Goal: Task Accomplishment & Management: Use online tool/utility

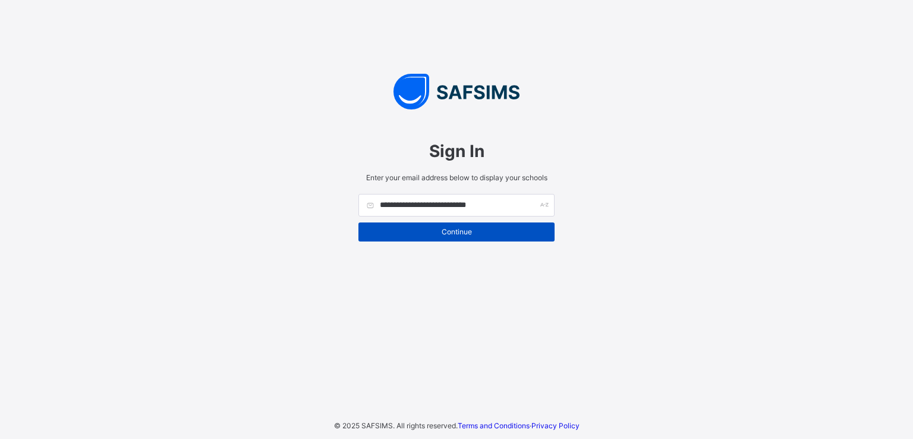
type input "**********"
click at [478, 229] on span "Continue" at bounding box center [456, 231] width 178 height 9
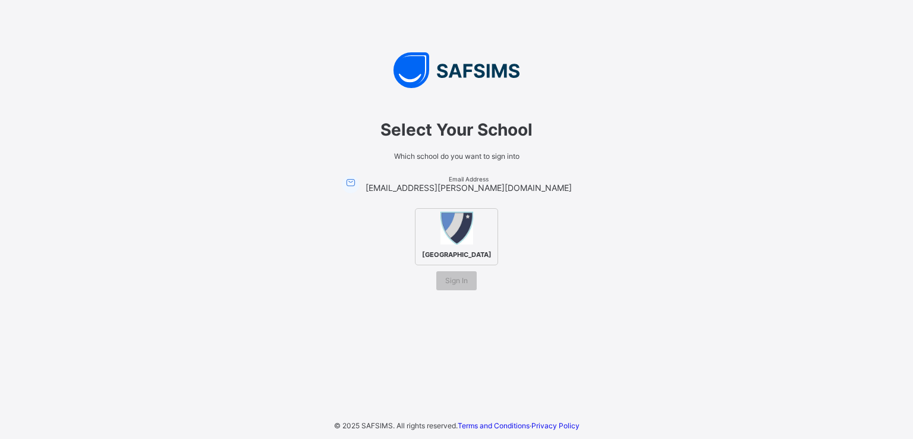
click at [464, 241] on div "Abuja Capital International College" at bounding box center [456, 236] width 83 height 57
click at [459, 285] on span "Sign In" at bounding box center [456, 280] width 23 height 9
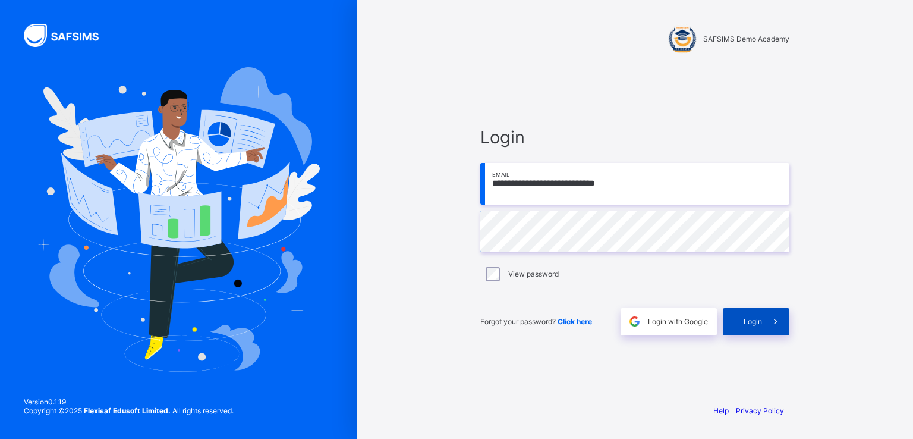
click at [758, 324] on span "Login" at bounding box center [753, 321] width 18 height 9
click at [758, 325] on span "Login" at bounding box center [753, 321] width 18 height 9
click at [760, 318] on span "Login" at bounding box center [753, 321] width 18 height 9
click at [768, 323] on span at bounding box center [775, 321] width 27 height 27
click at [751, 321] on span "Login" at bounding box center [753, 321] width 18 height 9
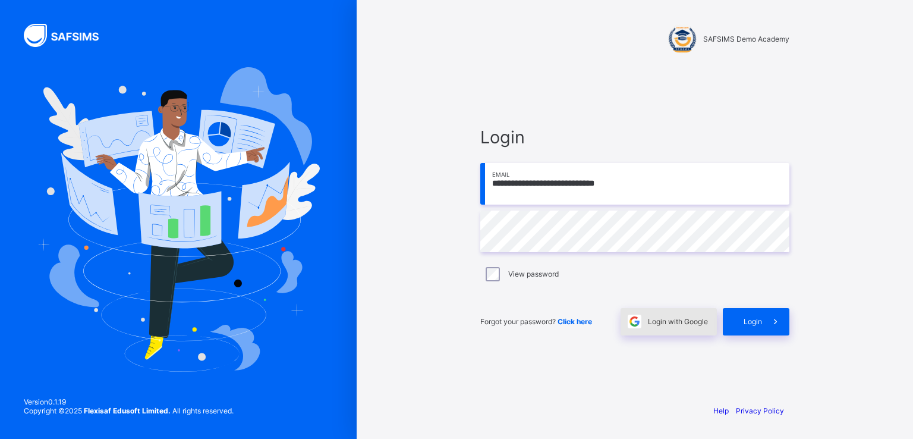
click at [662, 324] on span "Login with Google" at bounding box center [678, 321] width 60 height 9
